Goal: Information Seeking & Learning: Learn about a topic

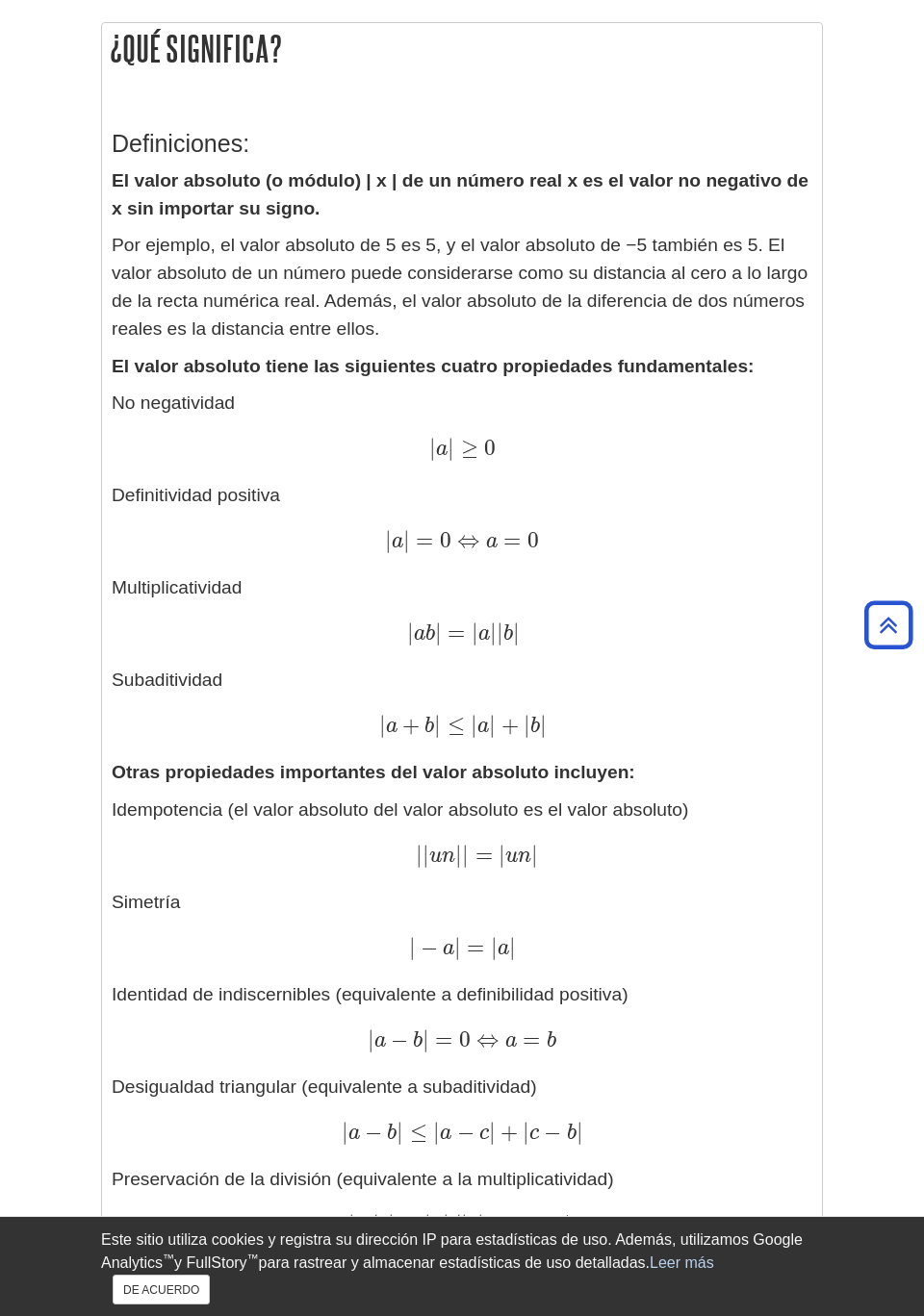
scroll to position [363, 0]
click at [210, 1303] on button "DE ACUERDO" at bounding box center [161, 1289] width 97 height 30
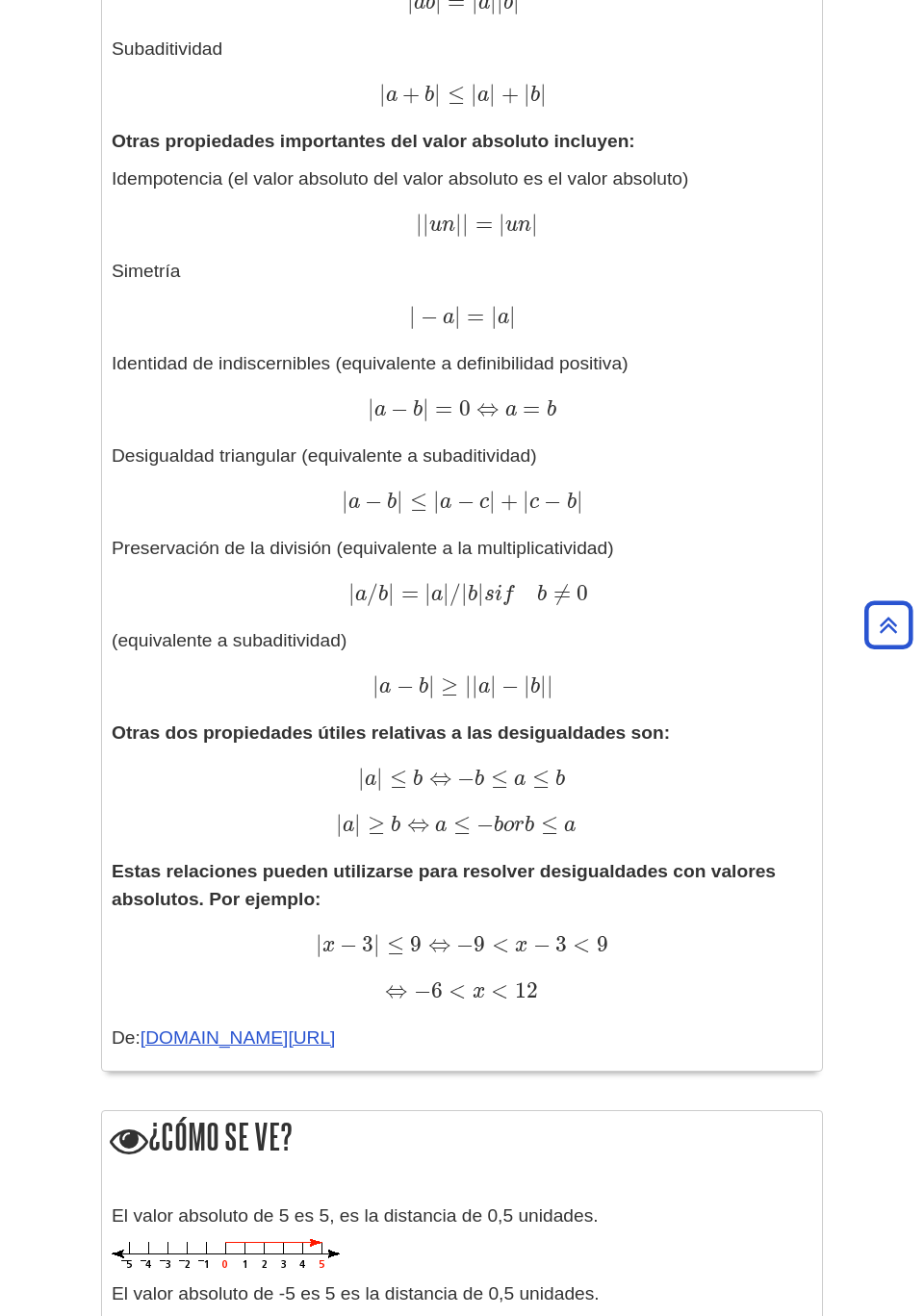
scroll to position [999, 0]
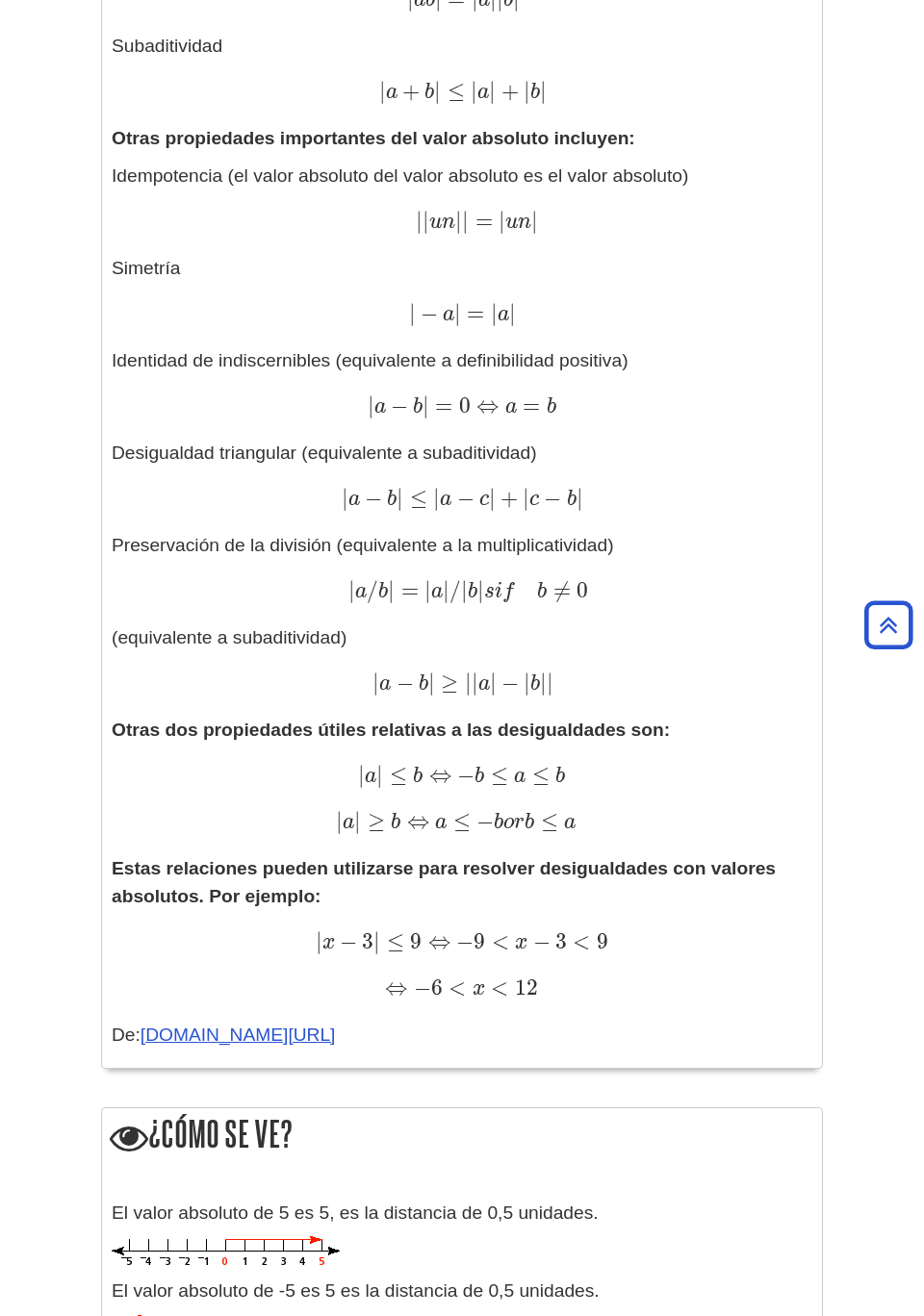
click at [752, 1260] on p at bounding box center [462, 1251] width 700 height 32
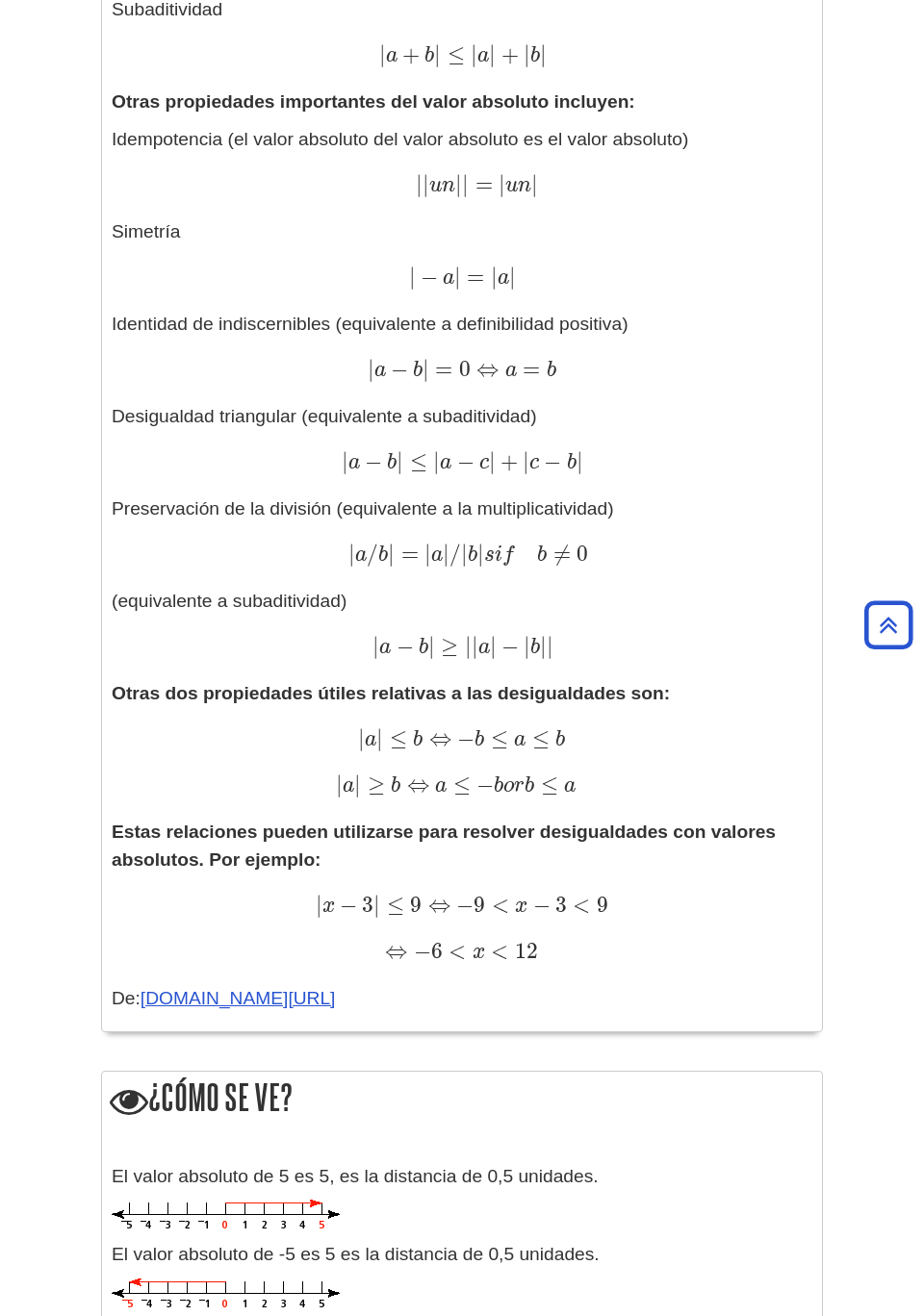
scroll to position [1026, 0]
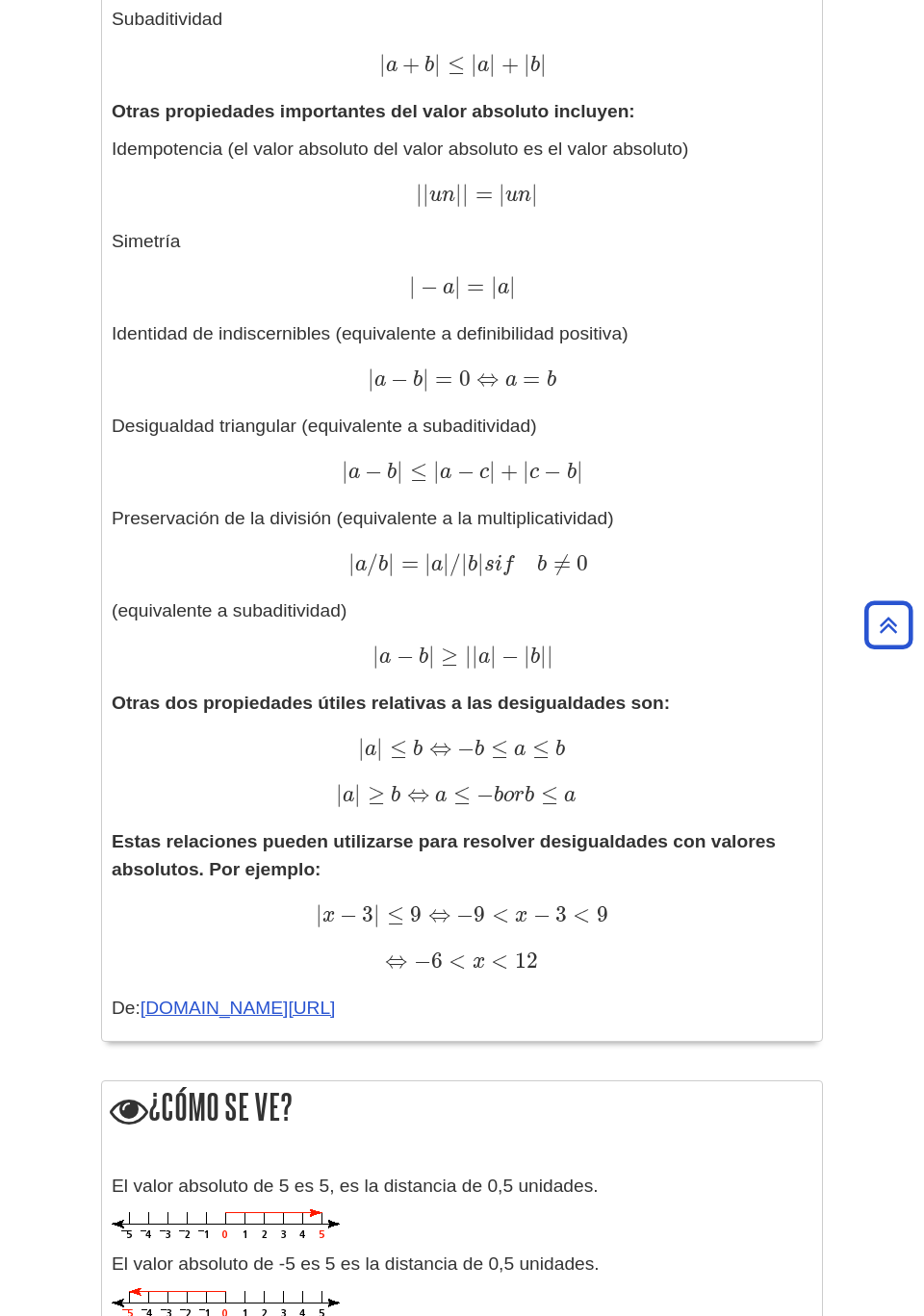
click at [741, 1296] on p at bounding box center [462, 1303] width 700 height 32
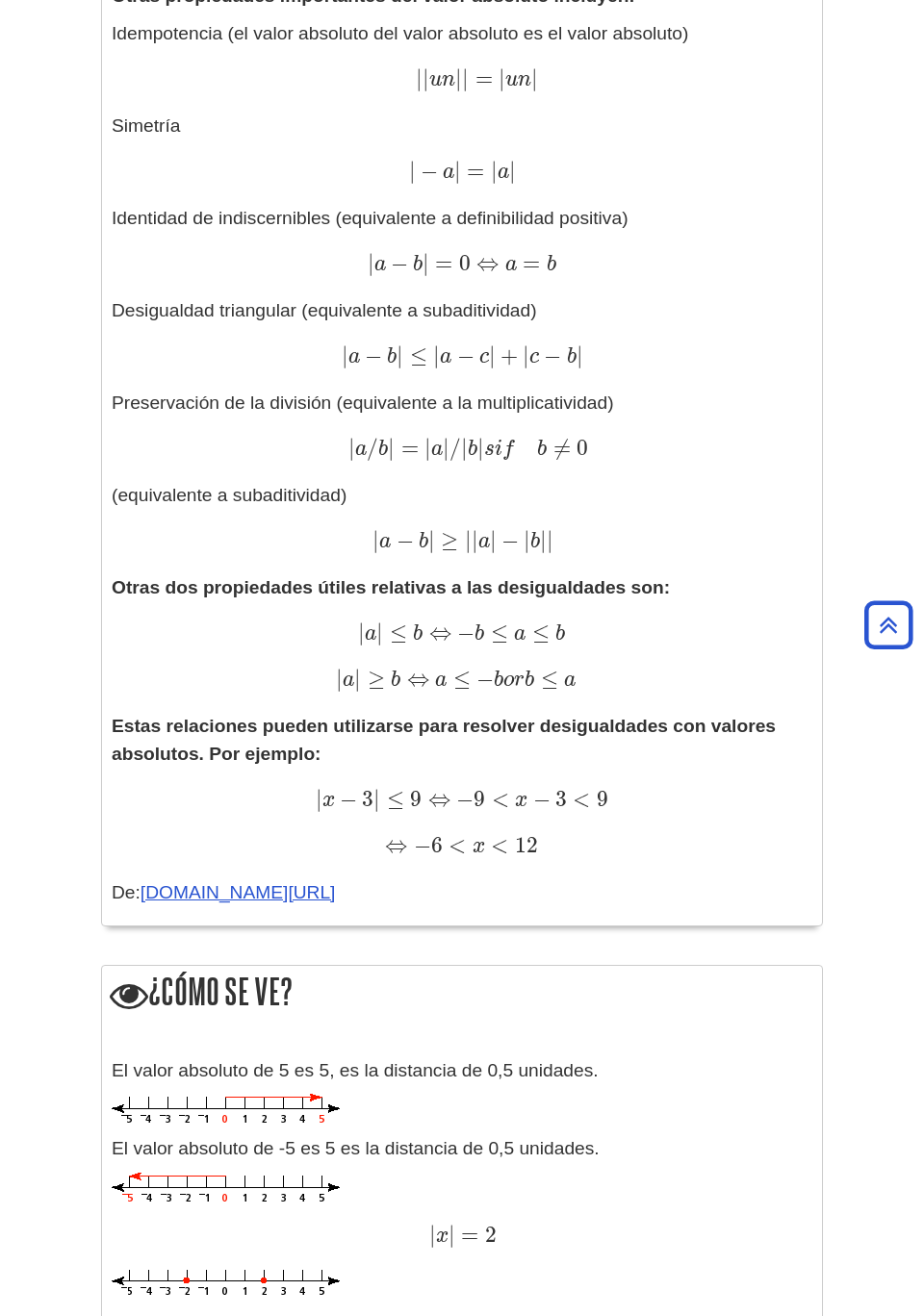
scroll to position [1145, 0]
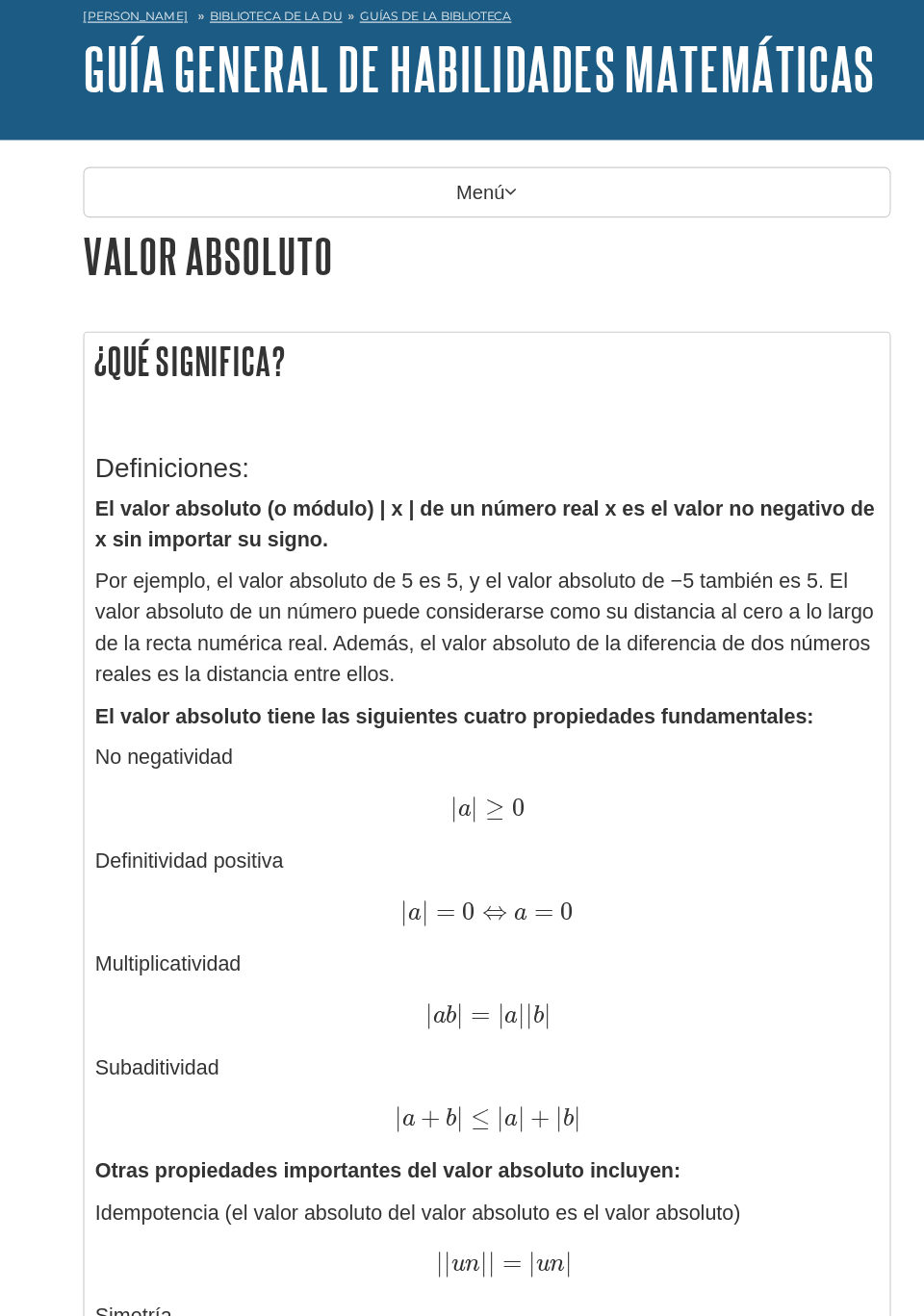
scroll to position [0, 0]
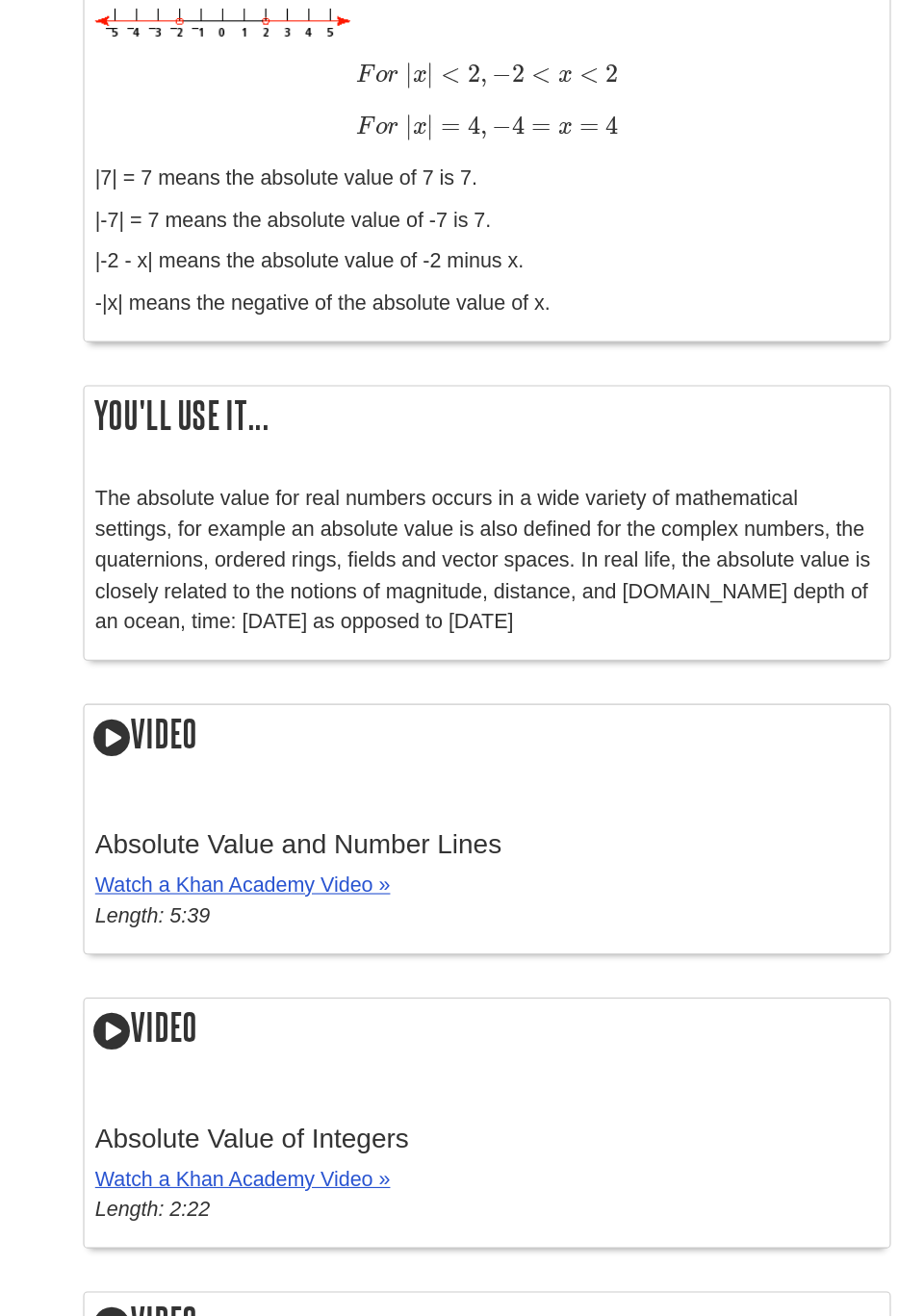
scroll to position [2356, 0]
